Goal: Find specific page/section: Find specific page/section

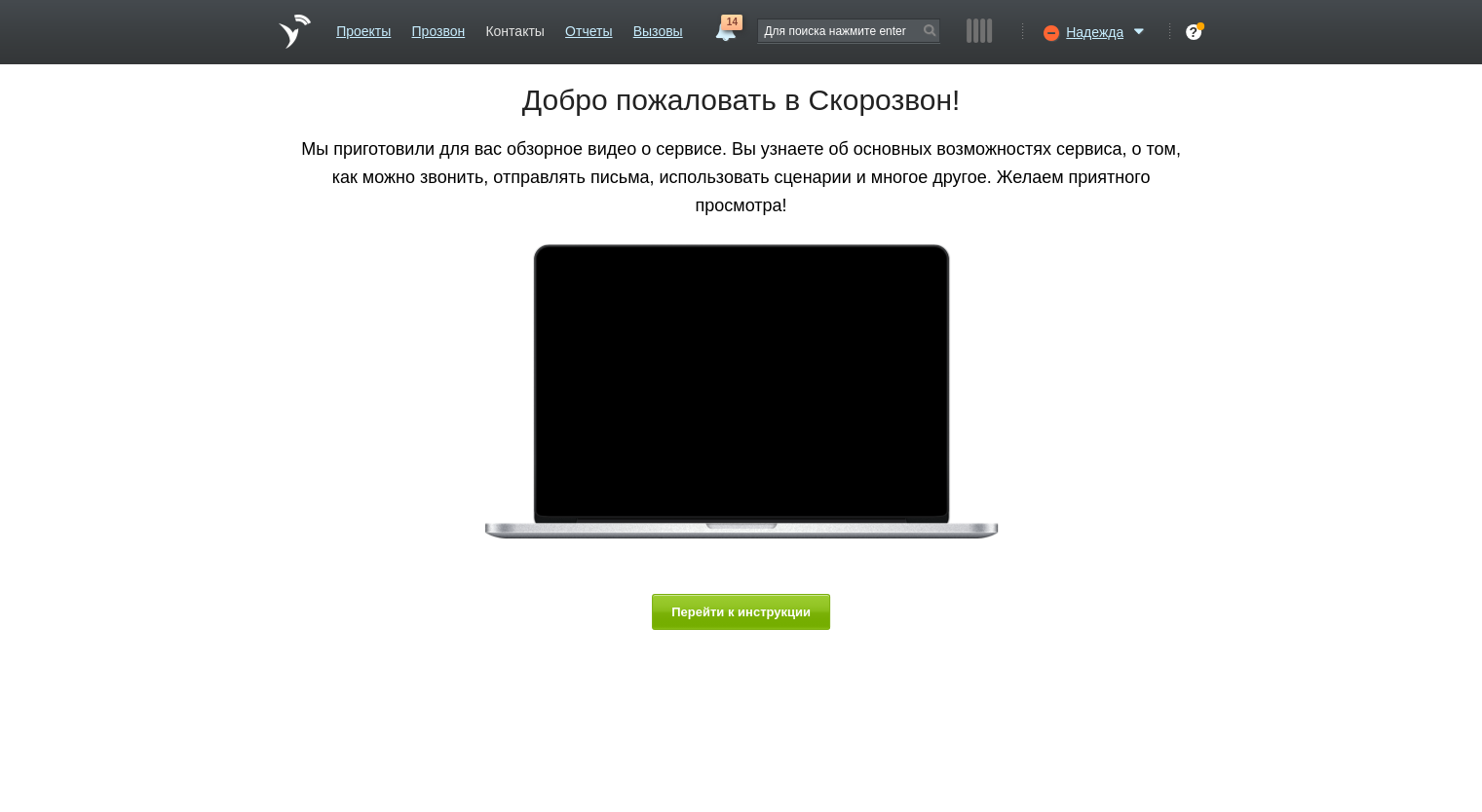
click at [515, 31] on link "Контакты" at bounding box center [515, 27] width 59 height 28
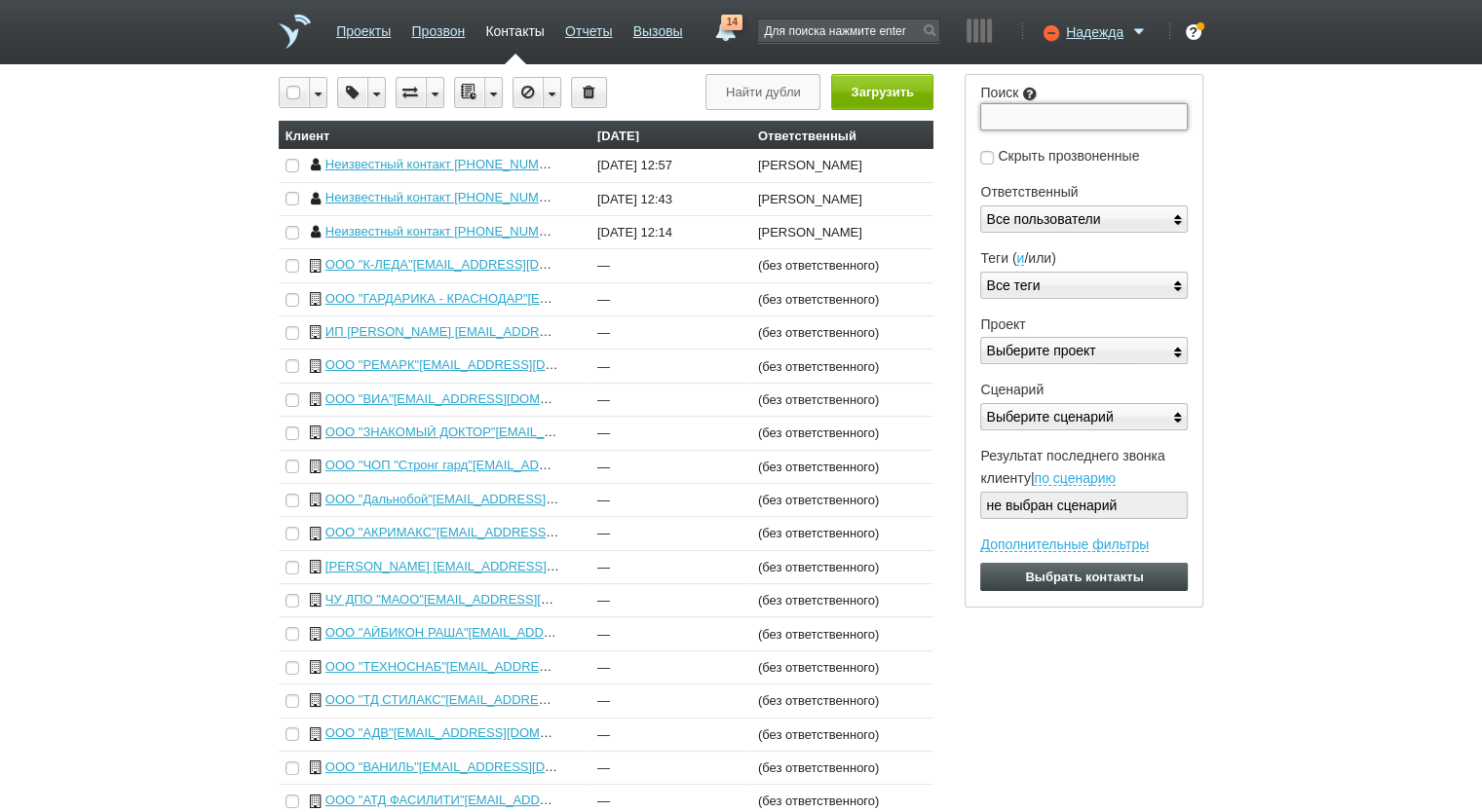
click at [1010, 114] on input "Поиск" at bounding box center [1083, 117] width 207 height 27
paste input "7704869135"
type input "7704869135"
click at [980, 563] on input "Выбрать контакты" at bounding box center [1083, 576] width 207 height 28
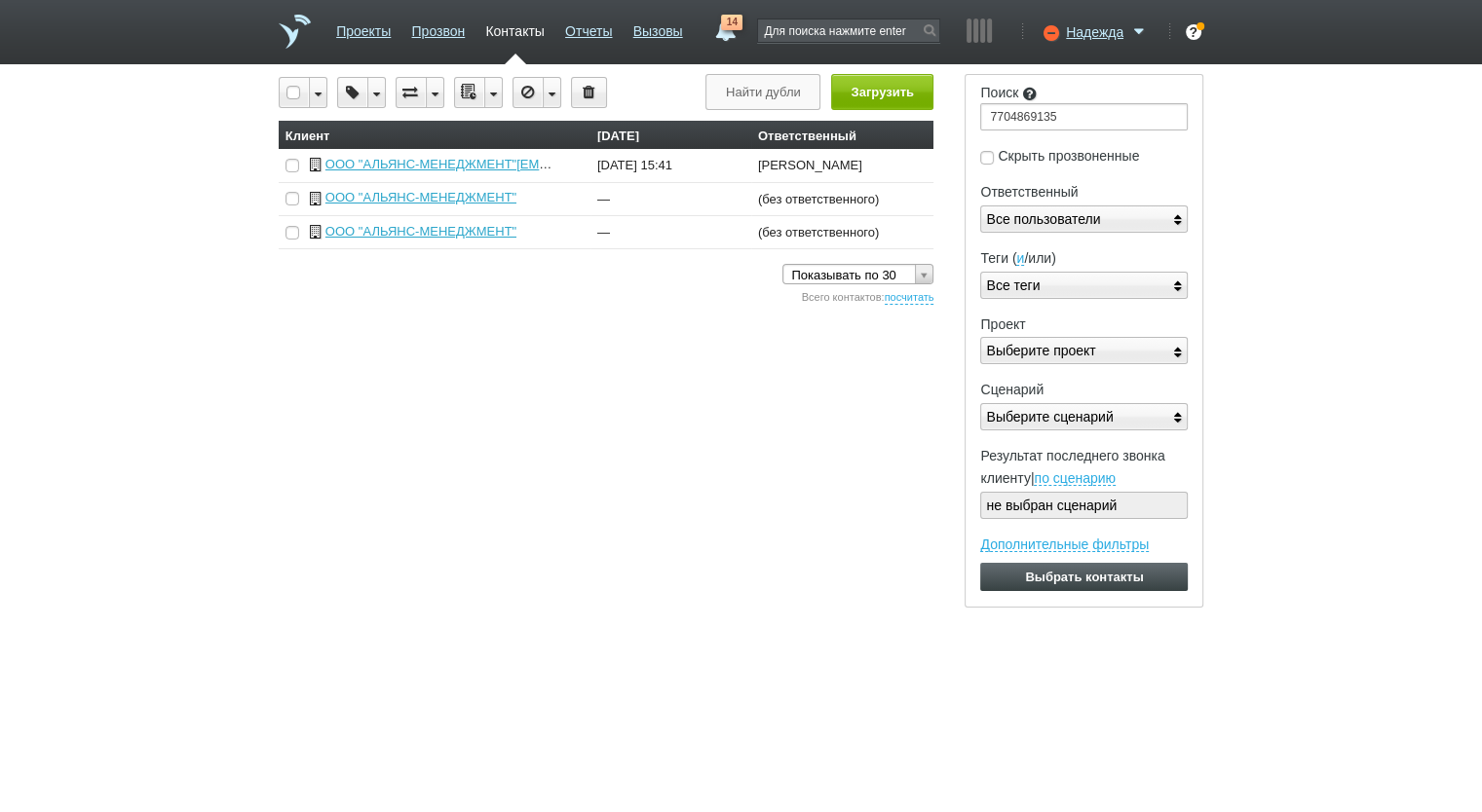
click at [1342, 398] on div "Вы можете звонить напрямую из строки поиска - введите номер и нажмите "Позвонит…" at bounding box center [741, 341] width 1482 height 534
click at [497, 163] on link "ООО "АЛЬЯНС-МЕНЕДЖМЕНТ"[EMAIL_ADDRESS][DOMAIN_NAME]" at bounding box center [528, 164] width 407 height 15
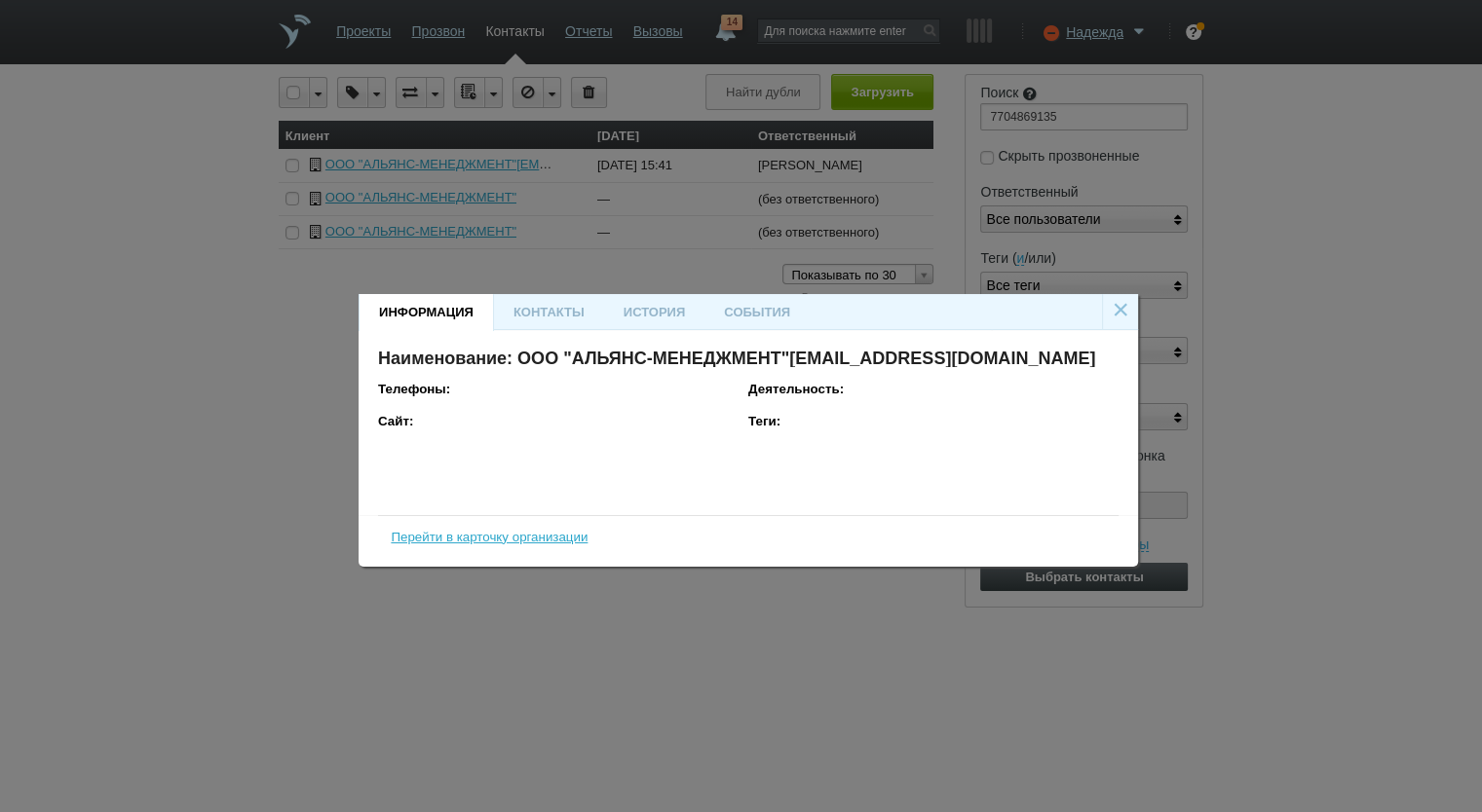
click at [537, 528] on div "Перейти в карточку организации" at bounding box center [489, 538] width 196 height 20
click at [539, 536] on link "Перейти в карточку организации" at bounding box center [489, 537] width 196 height 15
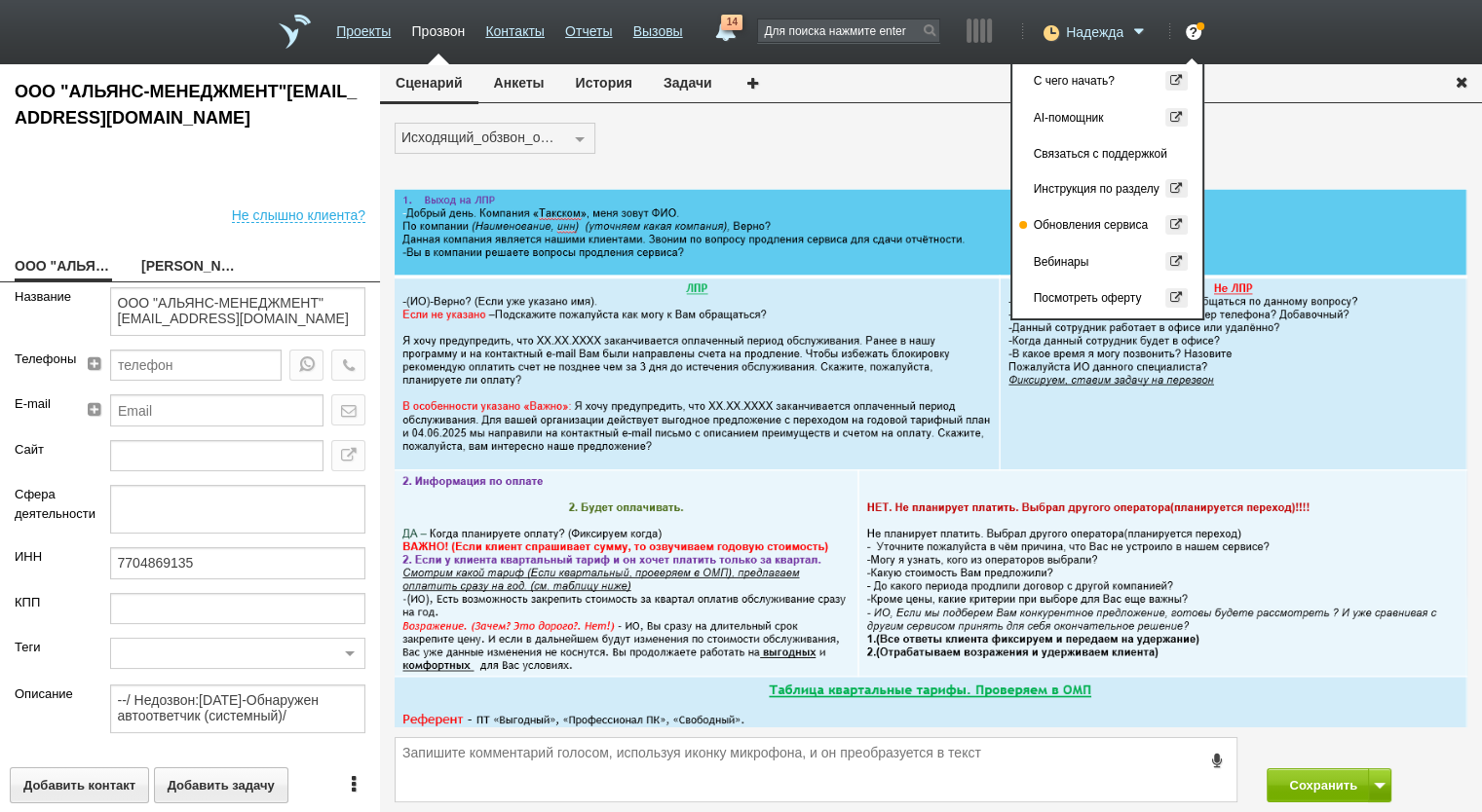
click at [1080, 21] on link "Надежда" at bounding box center [1107, 30] width 83 height 20
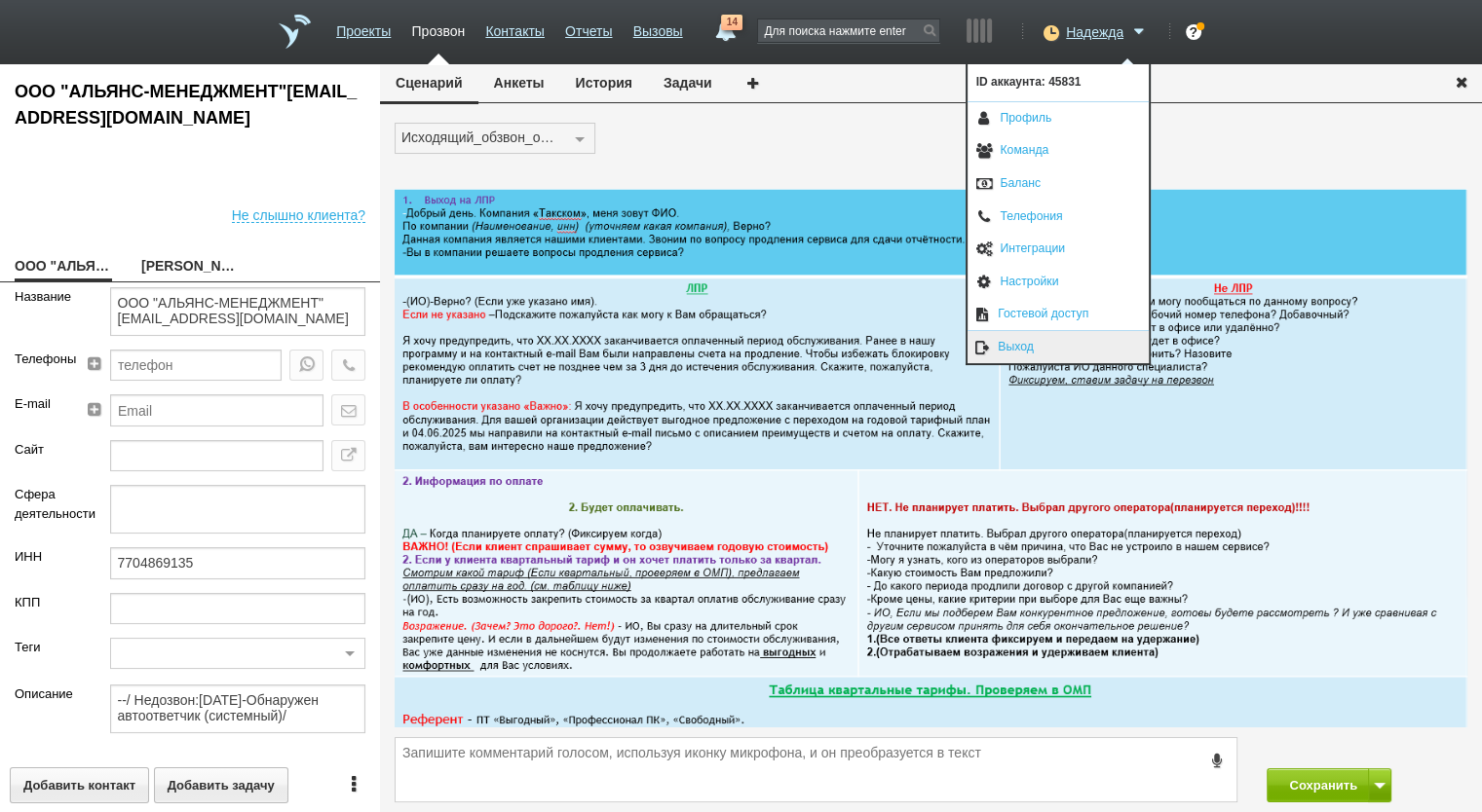
click at [1024, 348] on link "Выход" at bounding box center [1058, 347] width 181 height 32
